Goal: Task Accomplishment & Management: Complete application form

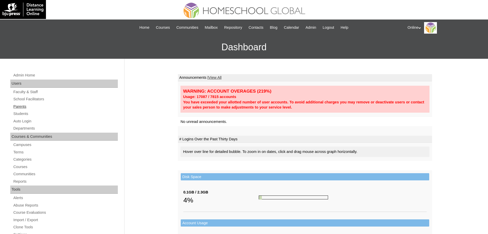
click at [18, 108] on link "Parents" at bounding box center [65, 106] width 105 height 6
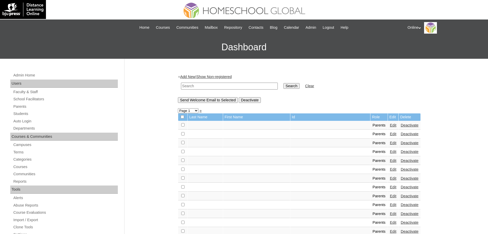
click at [191, 75] on link "Add New" at bounding box center [187, 77] width 15 height 4
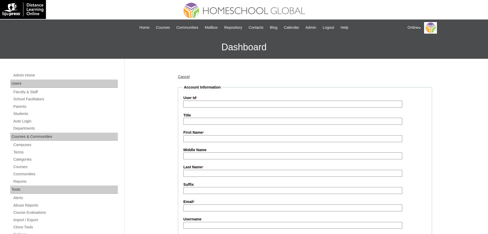
click at [197, 141] on input "First Name *" at bounding box center [292, 138] width 219 height 7
paste input "Iris Krsna"
type input "Iris Krsna"
click at [195, 174] on input "Last Name *" at bounding box center [292, 173] width 219 height 7
type input "Suarez"
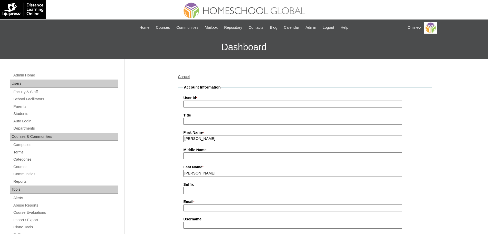
click at [224, 103] on input "User Id *" at bounding box center [292, 104] width 219 height 7
paste input "HGP0274-OACAD2025"
type input "HGP0274-OACAD2025"
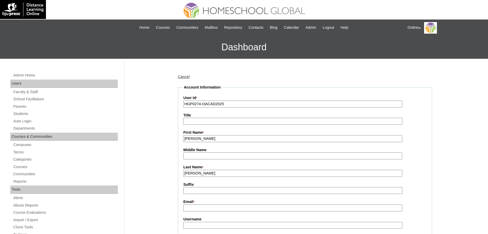
click at [194, 211] on input "Email *" at bounding box center [292, 208] width 219 height 7
paste input "isuarez2025"
type input "isuarez2025"
click at [201, 226] on input "Username" at bounding box center [292, 225] width 219 height 7
paste input "isuarez2025"
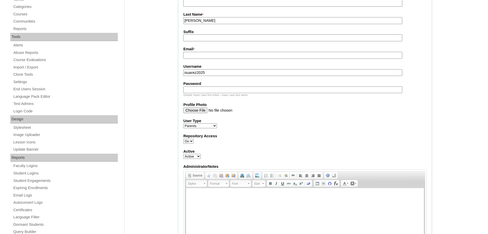
scroll to position [160, 0]
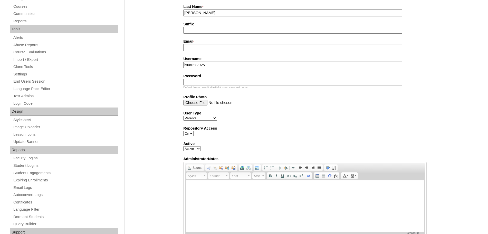
type input "isuarez2025"
click at [203, 81] on input "Password" at bounding box center [292, 82] width 219 height 7
paste input "gbFvC"
type input "gbFvC"
click at [201, 47] on input "Email *" at bounding box center [292, 47] width 219 height 7
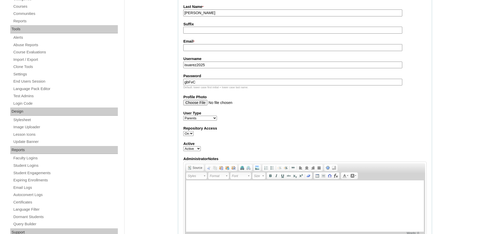
paste input "switfeb8@yahoo.com"
type input "switfeb8@yahoo.com"
click at [358, 146] on label "Active" at bounding box center [304, 143] width 243 height 5
click at [201, 146] on select "Active Inactive" at bounding box center [191, 148] width 17 height 5
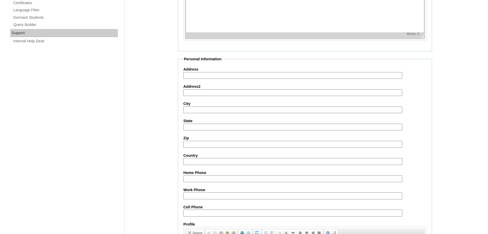
scroll to position [463, 0]
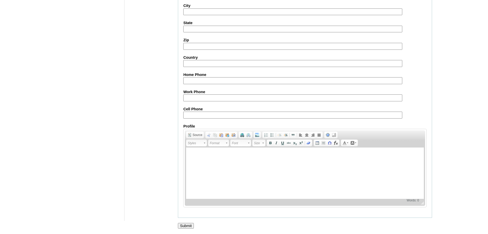
click at [185, 224] on input "Submit" at bounding box center [186, 226] width 16 height 6
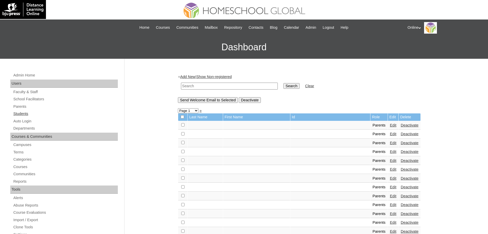
click at [19, 114] on link "Students" at bounding box center [65, 114] width 105 height 6
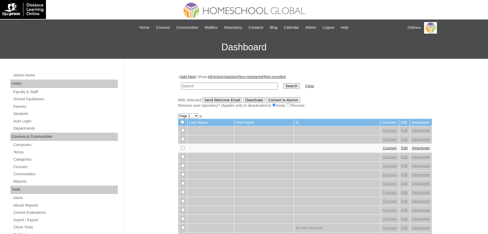
click at [188, 77] on link "Add New" at bounding box center [187, 77] width 15 height 4
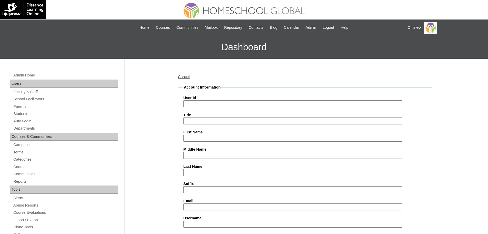
click at [205, 103] on input "User Id" at bounding box center [292, 103] width 219 height 7
paste input "HG3292ACAD2025"
type input "HG3292ACAD2025"
click at [196, 123] on input "Title" at bounding box center [292, 121] width 219 height 7
click at [197, 140] on input "First Name" at bounding box center [292, 138] width 219 height 7
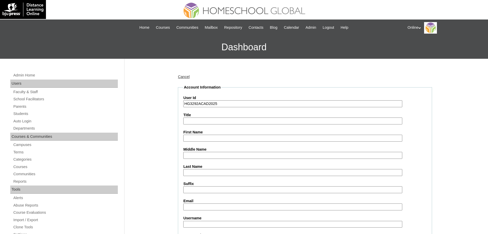
paste input "Alessandra"
type input "Alessandra"
click at [212, 175] on input "Last Name" at bounding box center [292, 172] width 219 height 7
paste input "Arches"
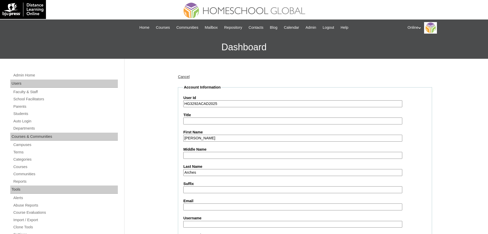
type input "Arches"
click at [196, 207] on input "Email" at bounding box center [292, 207] width 219 height 7
paste input "switfeb8@yahoo.com"
type input "switfeb8@yahoo.com"
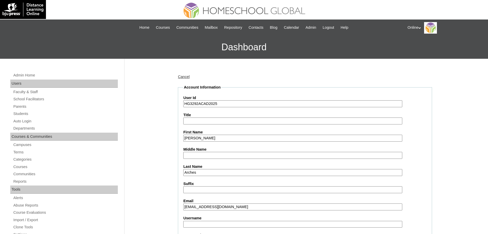
scroll to position [160, 0]
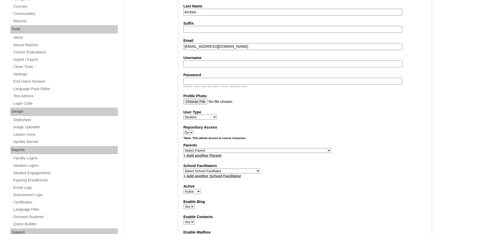
click at [203, 61] on input "Username" at bounding box center [292, 64] width 219 height 7
paste input "isuarez2025"
type input "isuarez2025"
click at [201, 81] on input "Password" at bounding box center [292, 81] width 219 height 7
paste input "gbFvC"
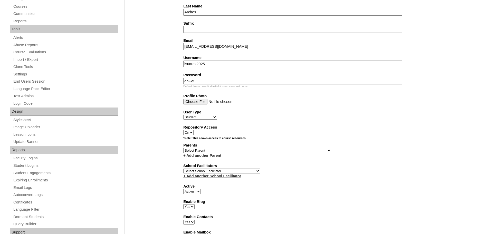
type input "gbFvC"
click at [296, 128] on label "Repository Access" at bounding box center [304, 127] width 243 height 5
click at [194, 130] on select "On Off" at bounding box center [188, 132] width 10 height 5
click at [228, 178] on link "+ Add another School Facilitator" at bounding box center [212, 176] width 58 height 4
click at [229, 174] on select "Select School Facilitator Norman Añain Ruffa Abadijas Mary Abella Gloryfe Abion…" at bounding box center [221, 171] width 77 height 5
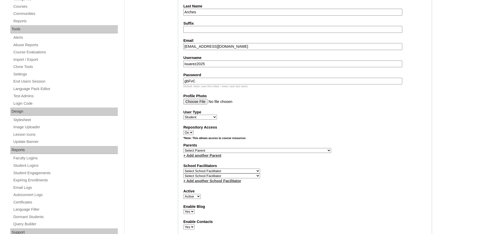
select select "32656"
click at [183, 172] on select "Select School Facilitator Norman Añain Ruffa Abadijas Mary Abella Gloryfe Abion…" at bounding box center [221, 171] width 77 height 5
click at [234, 151] on select "Select Parent , , , , , , , , , , , , , , , , , , , , , , , , , , , , , , , , ,…" at bounding box center [257, 150] width 148 height 5
click at [227, 153] on select "Select Parent , , , , , , , , , , , , , , , , , , , , , , , , , , , , , , , , ,…" at bounding box center [257, 150] width 148 height 5
select select "44233"
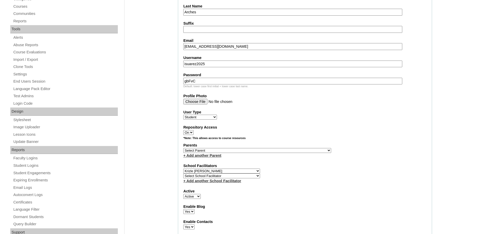
click at [183, 150] on select "Select Parent , , , , , , , , , , , , , , , , , , , , , , , , , , , , , , , , ,…" at bounding box center [257, 150] width 148 height 5
click at [322, 132] on div "Repository Access On Off" at bounding box center [304, 130] width 243 height 10
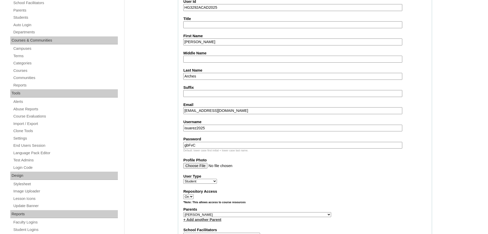
scroll to position [95, 0]
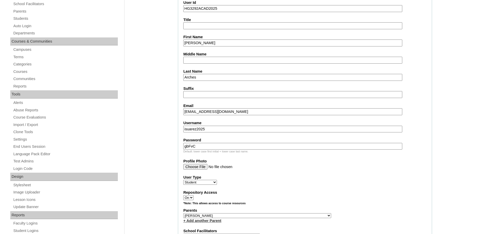
drag, startPoint x: 211, startPoint y: 127, endPoint x: 166, endPoint y: 127, distance: 44.9
drag, startPoint x: 200, startPoint y: 141, endPoint x: 164, endPoint y: 141, distance: 36.5
click at [197, 147] on input "gbFvC" at bounding box center [292, 146] width 219 height 7
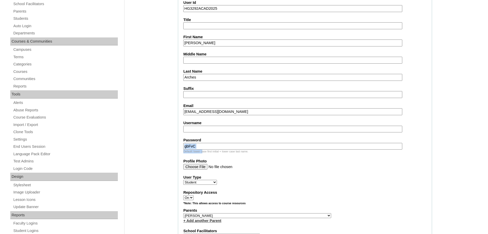
drag, startPoint x: 204, startPoint y: 151, endPoint x: 190, endPoint y: 146, distance: 14.3
click at [197, 145] on input "gbFvC" at bounding box center [292, 146] width 219 height 7
drag, startPoint x: 164, startPoint y: 145, endPoint x: 153, endPoint y: 143, distance: 11.4
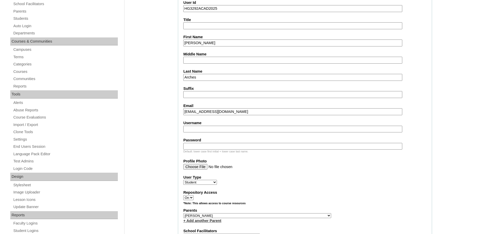
click at [197, 126] on input "Username" at bounding box center [292, 129] width 219 height 7
paste input "alessandra.arches2025"
type input "alessandra.arches2025"
click at [195, 149] on input "Password" at bounding box center [292, 146] width 219 height 7
paste input "pLLkm"
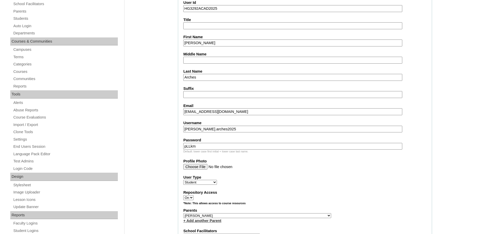
type input "pLLkm"
click at [306, 179] on label "User Type" at bounding box center [304, 177] width 243 height 5
click at [217, 180] on select "Faculty Staff Student Parents School Facilitators" at bounding box center [200, 182] width 34 height 5
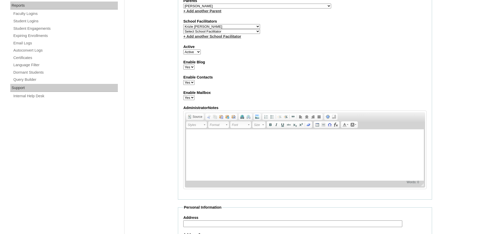
scroll to position [564, 0]
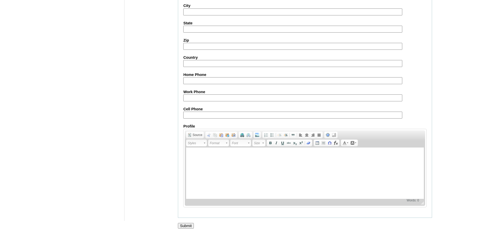
click at [184, 226] on input "Submit" at bounding box center [186, 226] width 16 height 6
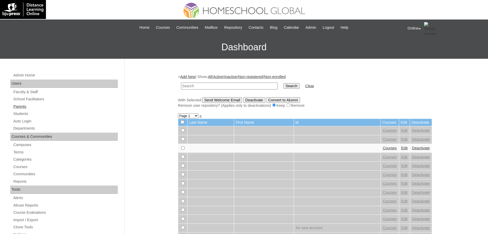
click at [20, 108] on link "Parents" at bounding box center [65, 106] width 105 height 6
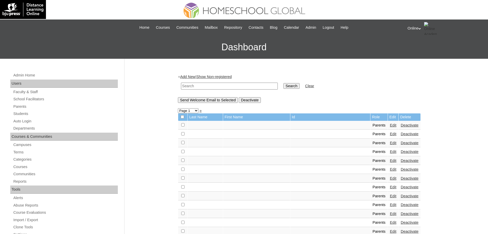
click at [212, 85] on input "text" at bounding box center [229, 86] width 97 height 7
type input "[PERSON_NAME]"
click at [283, 83] on input "Search" at bounding box center [291, 86] width 16 height 6
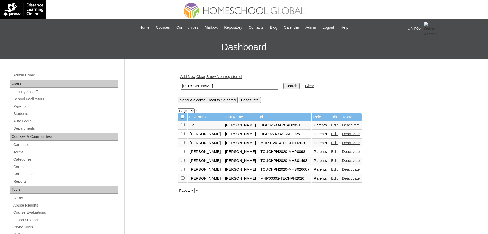
click at [331, 135] on link "Edit" at bounding box center [334, 134] width 6 height 4
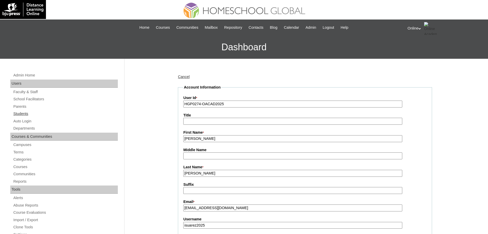
click at [18, 111] on link "Students" at bounding box center [65, 114] width 105 height 6
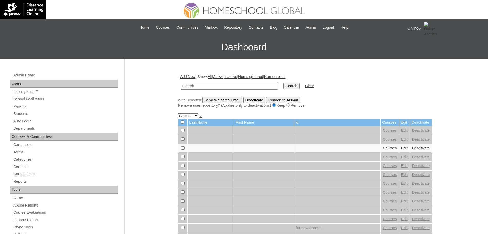
click at [241, 87] on input "text" at bounding box center [229, 86] width 97 height 7
type input "arches"
click at [283, 83] on input "Search" at bounding box center [291, 86] width 16 height 6
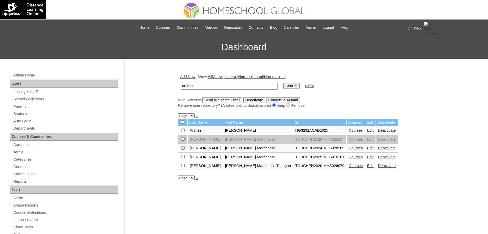
click at [349, 132] on link "Courses" at bounding box center [356, 130] width 14 height 4
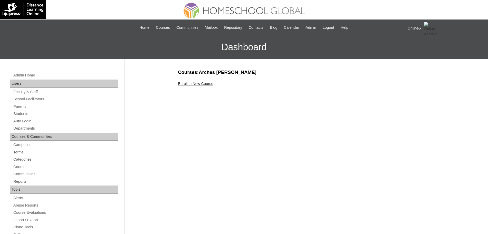
click at [197, 85] on link "Enroll in New Course" at bounding box center [195, 84] width 35 height 4
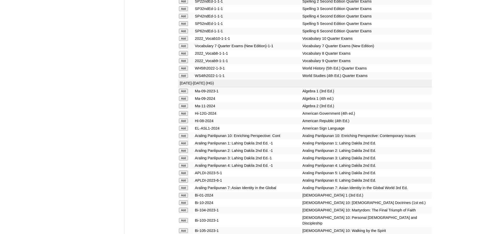
scroll to position [1354, 0]
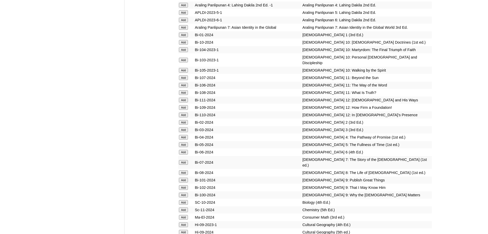
click at [183, 37] on input "Add" at bounding box center [183, 35] width 9 height 5
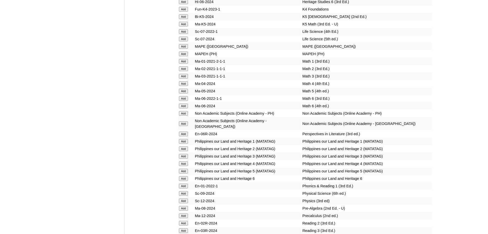
scroll to position [1996, 0]
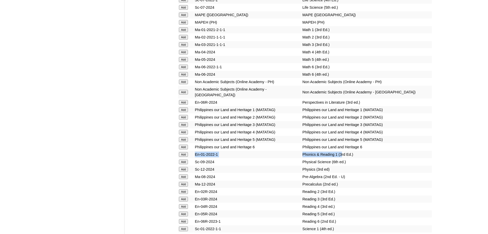
drag, startPoint x: 331, startPoint y: 172, endPoint x: 197, endPoint y: 173, distance: 134.5
click at [197, 158] on tr "Add En-01-2022-1 Phonics & Reading 1 (3rd Ed.)" at bounding box center [305, 154] width 254 height 7
click at [182, 157] on input "Add" at bounding box center [183, 154] width 9 height 5
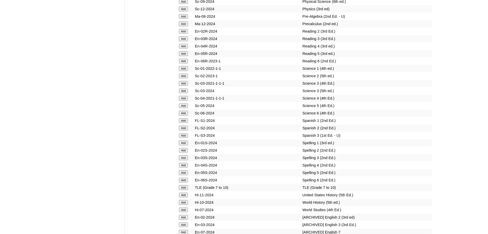
drag, startPoint x: 325, startPoint y: 163, endPoint x: 193, endPoint y: 164, distance: 132.0
click at [184, 145] on input "Add" at bounding box center [183, 143] width 9 height 5
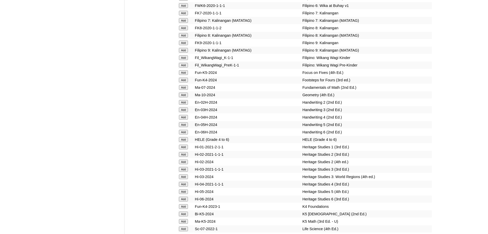
scroll to position [1836, 0]
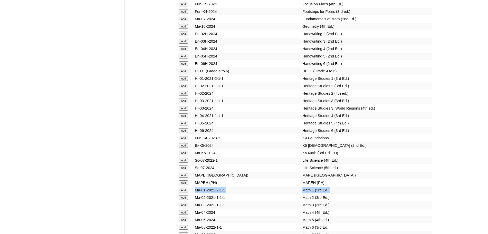
drag, startPoint x: 324, startPoint y: 216, endPoint x: 194, endPoint y: 216, distance: 129.7
click at [194, 194] on tr "Add Ma-01-2021-2-1-1 Math 1 (3rd Ed.)" at bounding box center [305, 190] width 254 height 7
click at [187, 193] on input "Add" at bounding box center [183, 190] width 9 height 5
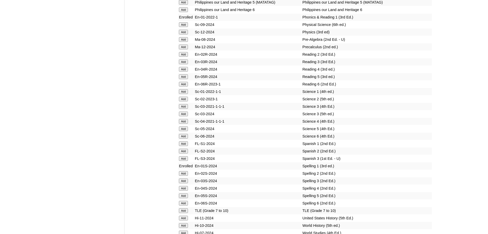
scroll to position [2157, 0]
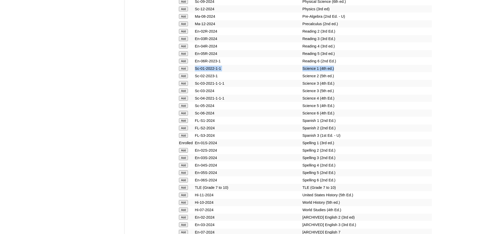
drag, startPoint x: 328, startPoint y: 84, endPoint x: 194, endPoint y: 85, distance: 134.8
click at [194, 72] on tr "Add Sc-01-2022-1-1 Science 1 (4th ed.)" at bounding box center [305, 68] width 254 height 7
click at [183, 71] on input "Add" at bounding box center [183, 68] width 9 height 5
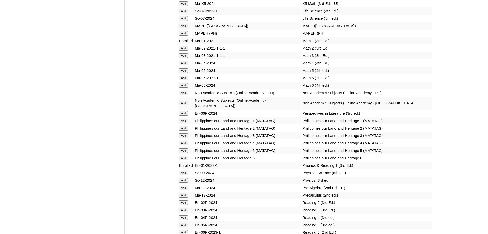
scroll to position [1675, 0]
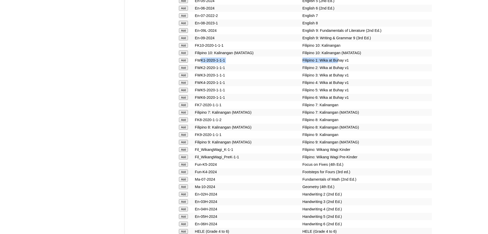
drag, startPoint x: 327, startPoint y: 86, endPoint x: 199, endPoint y: 84, distance: 128.4
click at [201, 64] on tr "Add FWK1-2020-1-1-1 [DEMOGRAPHIC_DATA] 1: Wika at Buhay v1" at bounding box center [305, 60] width 254 height 7
click at [182, 63] on input "Add" at bounding box center [183, 60] width 9 height 5
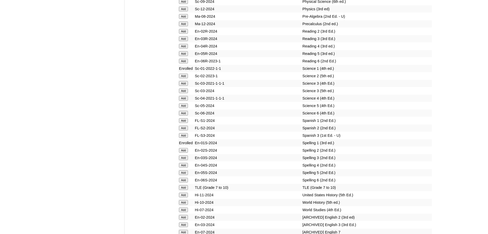
scroll to position [1996, 0]
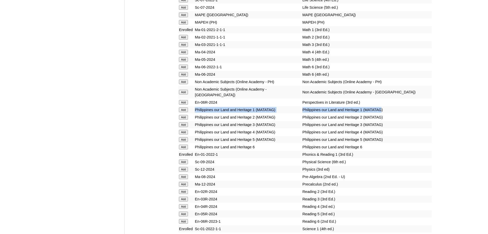
drag, startPoint x: 343, startPoint y: 126, endPoint x: 192, endPoint y: 127, distance: 151.0
click at [192, 113] on tr "Add Philippines our Land and Heritage 1 (MATATAG) Philippines our Land and Heri…" at bounding box center [305, 109] width 254 height 7
click at [186, 112] on input "Add" at bounding box center [183, 110] width 9 height 5
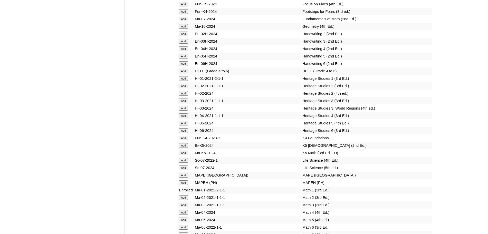
scroll to position [1996, 0]
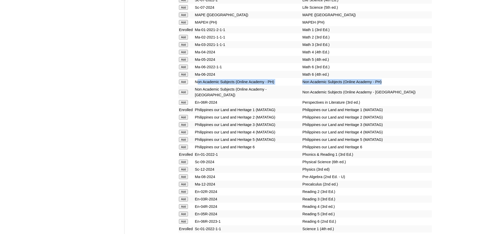
drag, startPoint x: 380, startPoint y: 105, endPoint x: 199, endPoint y: 104, distance: 181.0
click at [199, 85] on tr "Add Non Academic Subjects (Online Academy - PH) Non Academic Subjects (Online A…" at bounding box center [305, 81] width 254 height 7
click at [186, 84] on input "Add" at bounding box center [183, 82] width 9 height 5
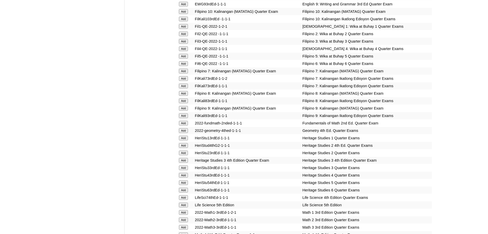
scroll to position [1053, 0]
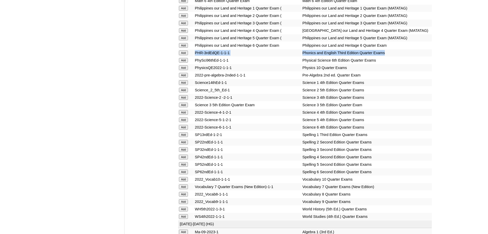
drag, startPoint x: 375, startPoint y: 87, endPoint x: 193, endPoint y: 88, distance: 182.3
click at [193, 56] on tr "Add PHR-3rdEdQE-1-1-1 Phonics and English Third Edition Quarter Exams" at bounding box center [305, 52] width 254 height 7
click at [183, 55] on input "Add" at bounding box center [183, 53] width 9 height 5
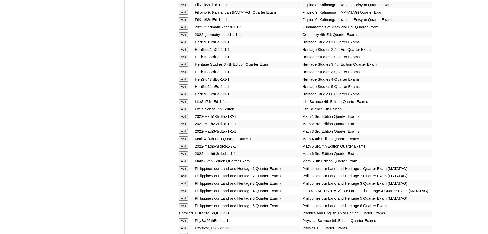
scroll to position [1053, 0]
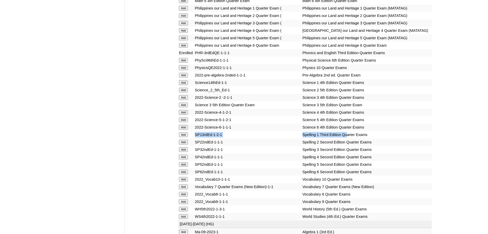
drag, startPoint x: 336, startPoint y: 169, endPoint x: 195, endPoint y: 167, distance: 140.2
click at [195, 138] on tr "Add SP13rdEd-1-2-1 Spelling 1 Third Edition Quarter Exams" at bounding box center [305, 134] width 254 height 7
click at [185, 137] on input "Add" at bounding box center [183, 134] width 9 height 5
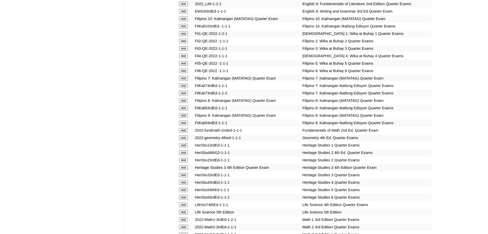
scroll to position [892, 0]
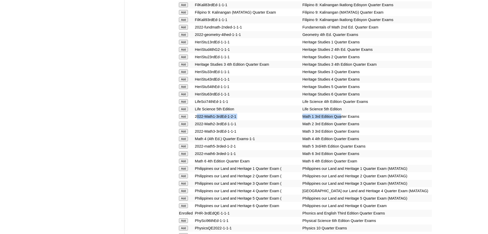
drag, startPoint x: 331, startPoint y: 122, endPoint x: 198, endPoint y: 122, distance: 133.3
click at [198, 120] on tr "Add 2022-Math1-3rdEd-1-2-1 Math 1 3rd Edition Quarter Exams" at bounding box center [305, 116] width 254 height 7
click at [182, 119] on input "Add" at bounding box center [183, 116] width 9 height 5
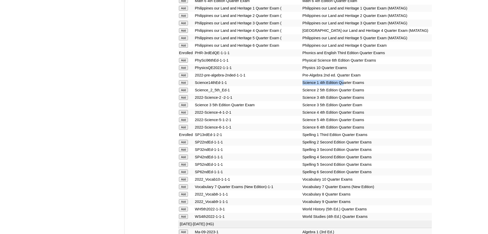
scroll to position [411, 0]
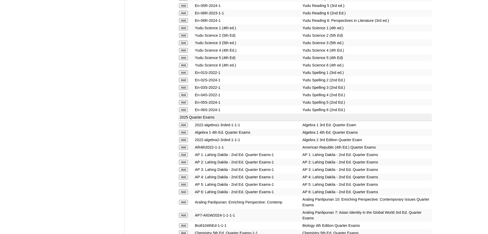
drag, startPoint x: 333, startPoint y: 117, endPoint x: 203, endPoint y: 117, distance: 130.4
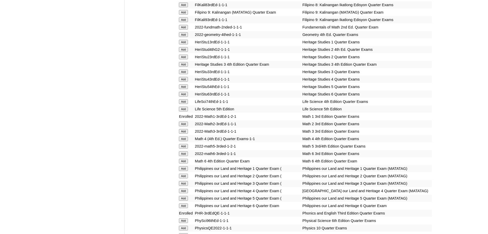
scroll to position [1053, 0]
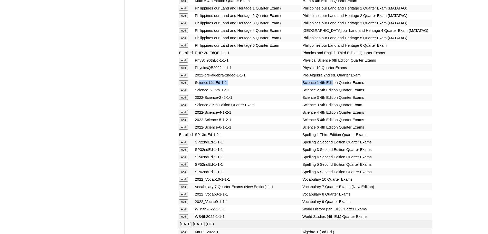
drag, startPoint x: 320, startPoint y: 116, endPoint x: 189, endPoint y: 116, distance: 130.7
click at [200, 86] on tr "Add Science14thEd-1-1 Science 1 4th Edition Quarter Exams" at bounding box center [305, 82] width 254 height 7
click at [189, 84] on form "Add" at bounding box center [186, 82] width 14 height 4
click at [187, 85] on input "Add" at bounding box center [183, 82] width 9 height 5
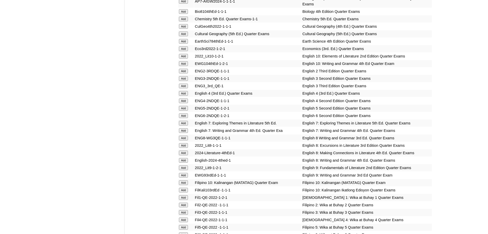
scroll to position [732, 0]
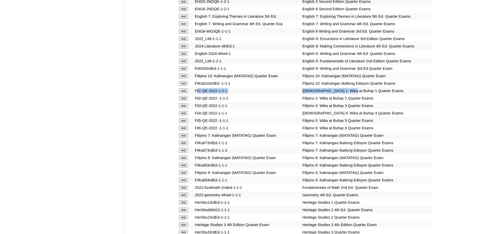
drag, startPoint x: 334, startPoint y: 99, endPoint x: 198, endPoint y: 98, distance: 136.3
click at [198, 94] on tr "Add Fil1-QE-2022-1-2-1 Filipino 1: Wika at Buhay 1 Quarter Exams" at bounding box center [305, 90] width 254 height 7
click at [185, 93] on input "Add" at bounding box center [183, 91] width 9 height 5
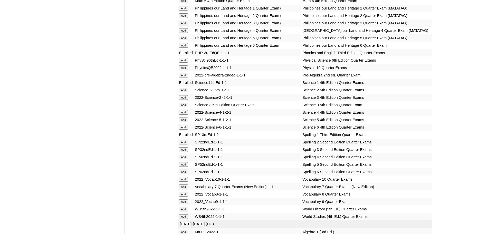
scroll to position [892, 0]
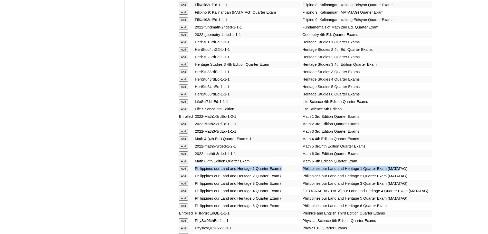
drag, startPoint x: 394, startPoint y: 178, endPoint x: 191, endPoint y: 178, distance: 203.1
click at [191, 172] on tr "Add Philippines our Land and Heritage 1 Quarter Exam ( Philippines our Land and…" at bounding box center [305, 168] width 254 height 7
click at [179, 171] on input "Add" at bounding box center [183, 168] width 9 height 5
click at [185, 171] on input "Add" at bounding box center [183, 168] width 9 height 5
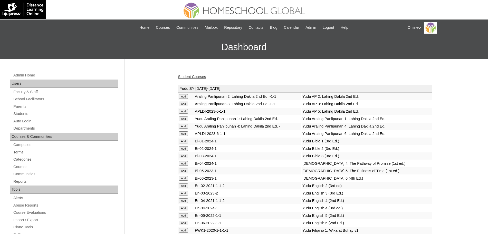
click at [198, 76] on link "Student Courses" at bounding box center [192, 77] width 28 height 4
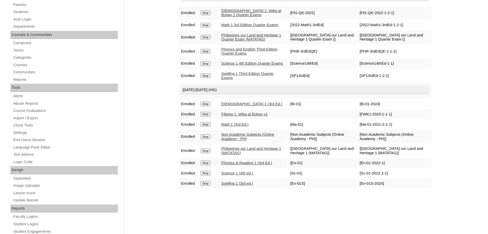
scroll to position [113, 0]
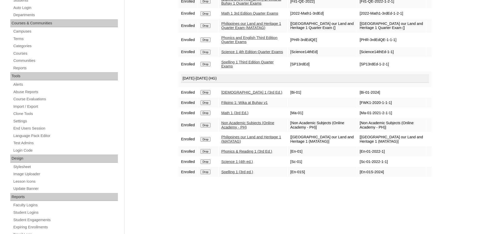
click at [488, 123] on html "Online My Profile My Settings Logout |N|Faculty|| Skip to Main Content Skip to …" at bounding box center [244, 96] width 488 height 418
